Goal: Transaction & Acquisition: Obtain resource

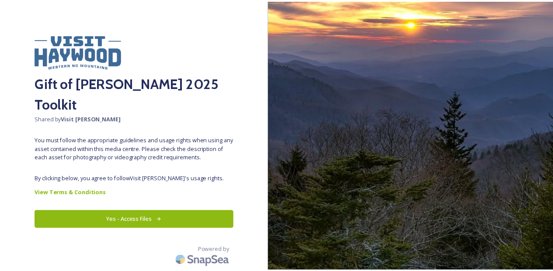
scroll to position [44, 0]
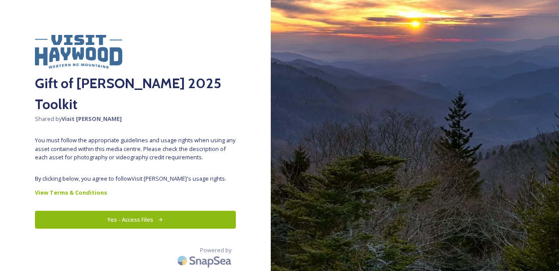
click at [127, 227] on button "Yes - Access Files" at bounding box center [135, 220] width 201 height 18
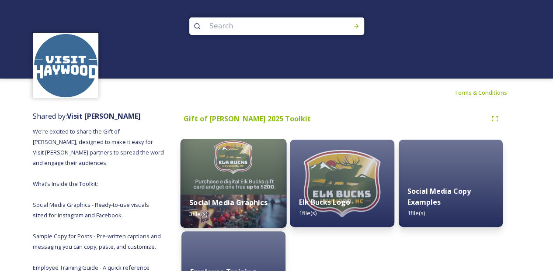
click at [246, 188] on div "Social Media Graphics 3 file(s)" at bounding box center [233, 208] width 106 height 40
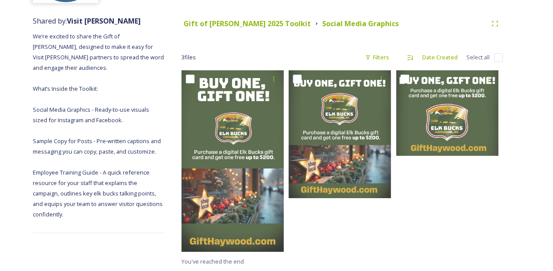
scroll to position [122, 0]
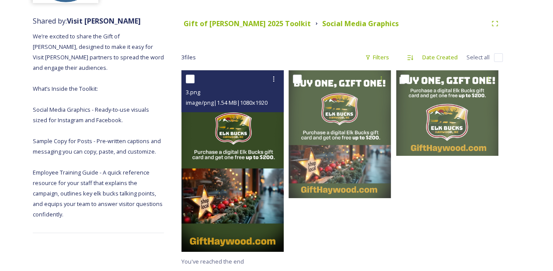
click at [192, 87] on div "3.png" at bounding box center [234, 92] width 96 height 10
click at [200, 99] on span "image/png | 1.54 MB | 1080 x 1920" at bounding box center [227, 103] width 82 height 8
click at [273, 76] on icon at bounding box center [273, 79] width 7 height 7
click at [259, 94] on span "View File" at bounding box center [261, 98] width 23 height 8
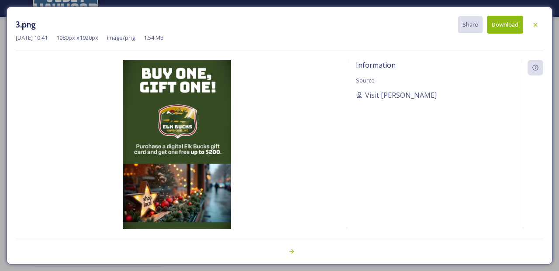
click at [507, 19] on button "Download" at bounding box center [505, 25] width 36 height 18
click at [536, 26] on icon at bounding box center [535, 24] width 3 height 3
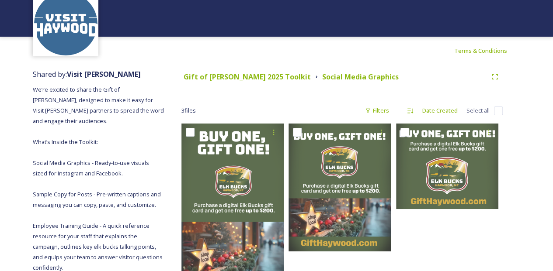
scroll to position [0, 0]
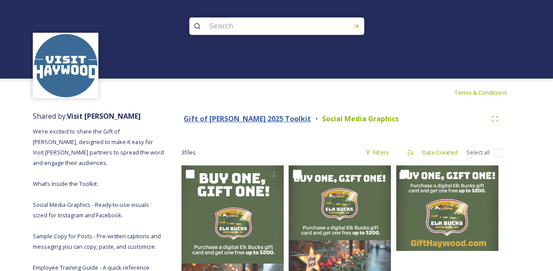
click at [282, 119] on strong "Gift of [PERSON_NAME] 2025 Toolkit" at bounding box center [246, 119] width 127 height 10
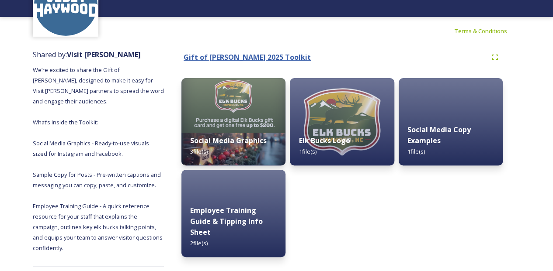
scroll to position [131, 0]
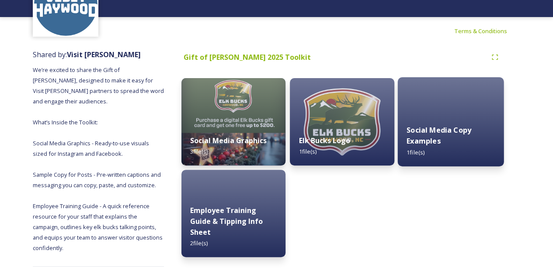
click at [433, 116] on div "Social Media Copy Examples 1 file(s)" at bounding box center [450, 141] width 106 height 51
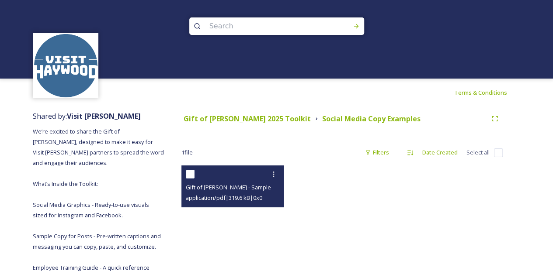
click at [195, 188] on div "Gift of [PERSON_NAME] - Sample Social Media Copy for Partners.pdf" at bounding box center [234, 187] width 96 height 10
click at [252, 191] on span "Gift of [PERSON_NAME] - Sample Social Media Copy for Partners.pdf" at bounding box center [274, 187] width 177 height 8
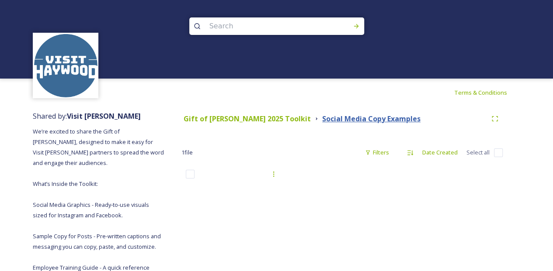
click at [363, 121] on strong "Social Media Copy Examples" at bounding box center [371, 119] width 98 height 10
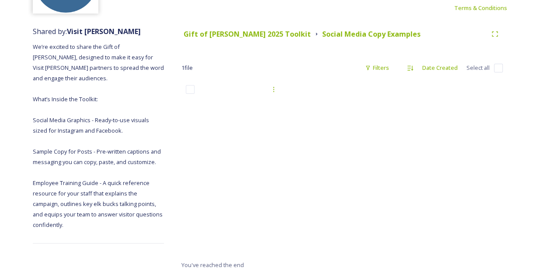
scroll to position [87, 0]
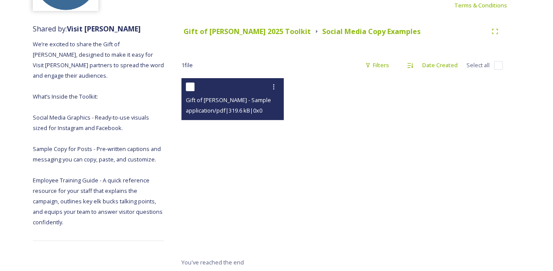
click at [206, 104] on span "Gift of [PERSON_NAME] - Sample Social Media Copy for Partners.pdf" at bounding box center [274, 100] width 177 height 8
click at [205, 114] on span "application/pdf | 319.6 kB | 0 x 0" at bounding box center [224, 111] width 76 height 8
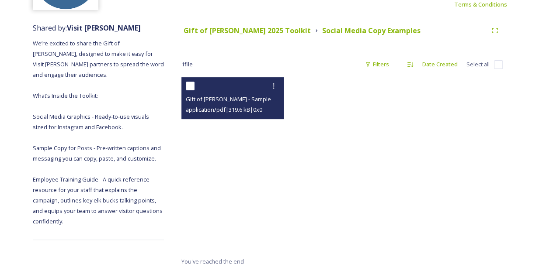
click at [238, 78] on div at bounding box center [234, 86] width 96 height 16
click at [273, 83] on icon at bounding box center [273, 85] width 1 height 5
click at [264, 118] on span "Download" at bounding box center [263, 122] width 27 height 8
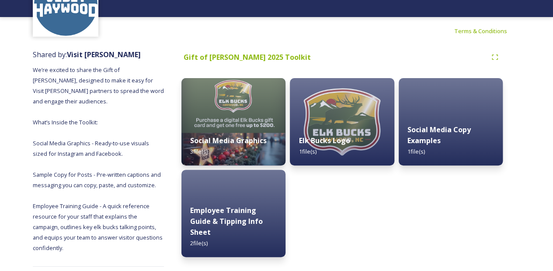
scroll to position [166, 0]
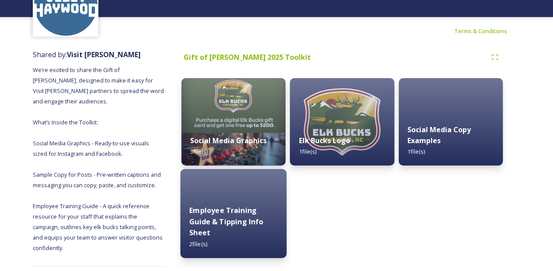
click at [215, 206] on strong "Employee Training Guide & Tipping Info Sheet" at bounding box center [226, 222] width 74 height 32
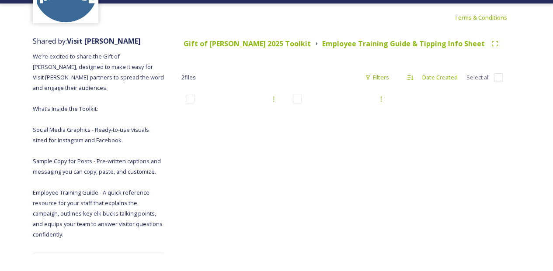
scroll to position [87, 0]
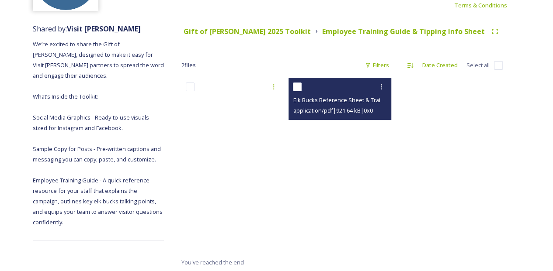
click at [311, 114] on span "application/pdf | 921.64 kB | 0 x 0" at bounding box center [333, 111] width 80 height 8
click at [311, 104] on span "Elk Bucks Reference Sheet & Training Guide.pdf" at bounding box center [356, 100] width 126 height 8
click at [321, 114] on span "application/pdf | 921.64 kB | 0 x 0" at bounding box center [333, 111] width 80 height 8
click at [375, 95] on div at bounding box center [381, 87] width 16 height 16
click at [357, 110] on span "View File" at bounding box center [368, 106] width 23 height 8
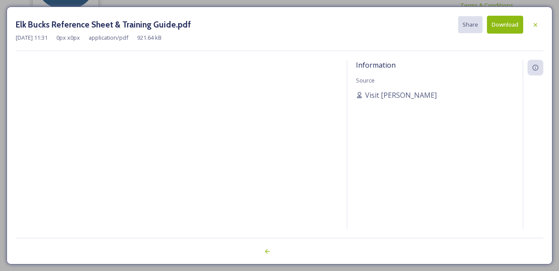
click at [312, 34] on div "Elk Bucks Reference Sheet & Training Guide.pdf Share Download" at bounding box center [280, 25] width 528 height 18
click at [544, 139] on div "Elk Bucks Reference Sheet & Training Guide.pdf Share Download [DATE] 11:31 0 px…" at bounding box center [280, 136] width 546 height 258
click at [535, 23] on icon at bounding box center [535, 24] width 7 height 7
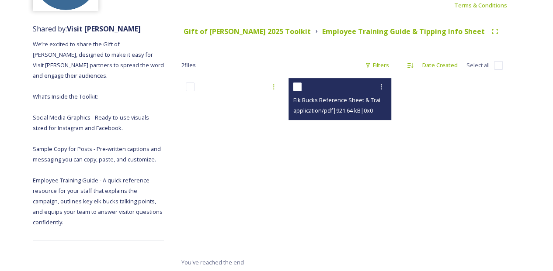
click at [328, 114] on span "application/pdf | 921.64 kB | 0 x 0" at bounding box center [333, 111] width 80 height 8
click at [379, 90] on icon at bounding box center [380, 86] width 7 height 7
click at [366, 110] on span "View File" at bounding box center [368, 106] width 23 height 8
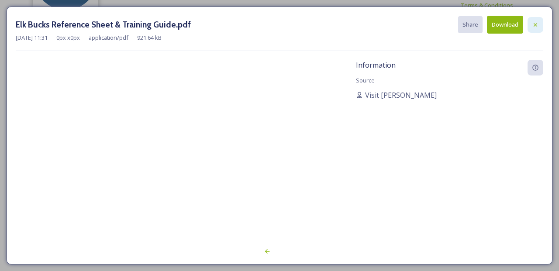
click at [537, 23] on icon at bounding box center [535, 24] width 7 height 7
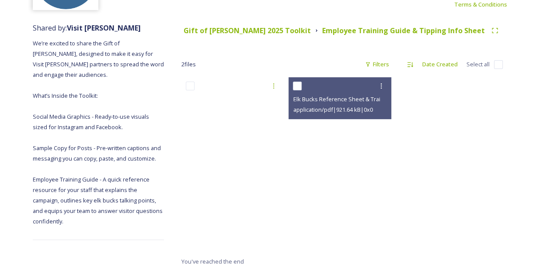
scroll to position [166, 0]
click at [77, 128] on span "We’re excited to share the Gift of [PERSON_NAME], designed to make it easy for …" at bounding box center [99, 132] width 132 height 186
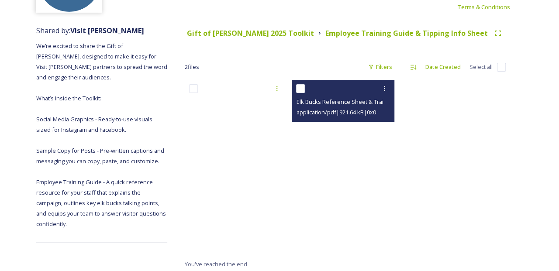
scroll to position [0, 0]
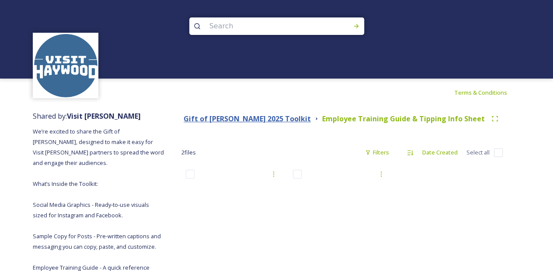
click at [218, 122] on strong "Gift of [PERSON_NAME] 2025 Toolkit" at bounding box center [246, 119] width 127 height 10
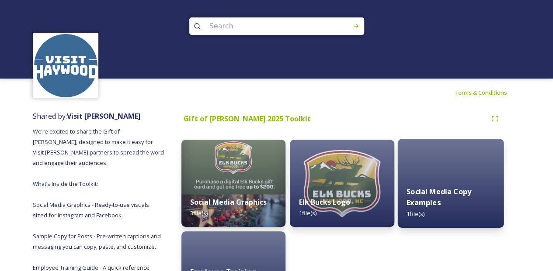
click at [451, 178] on div "Social Media Copy Examples 1 file(s)" at bounding box center [450, 202] width 106 height 51
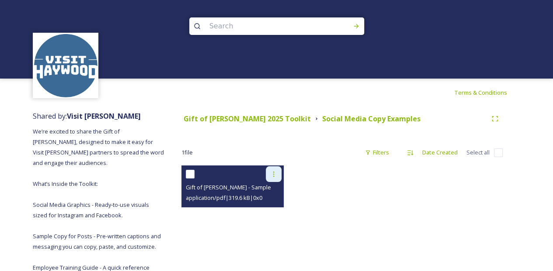
click at [271, 173] on div at bounding box center [274, 174] width 16 height 16
click at [262, 197] on span "View File" at bounding box center [261, 193] width 23 height 8
